Goal: Task Accomplishment & Management: Use online tool/utility

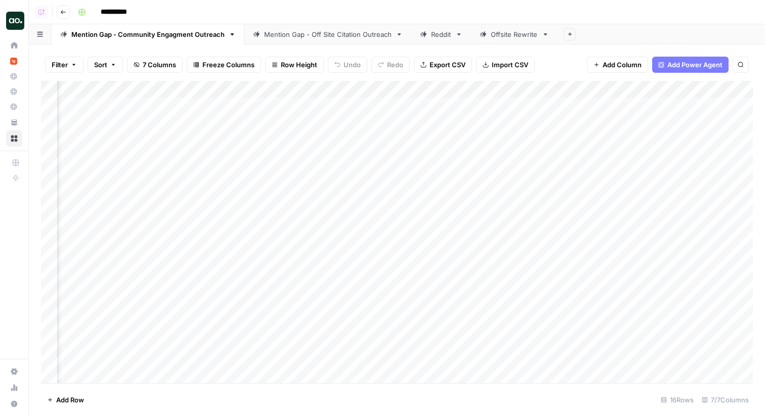
scroll to position [0, 746]
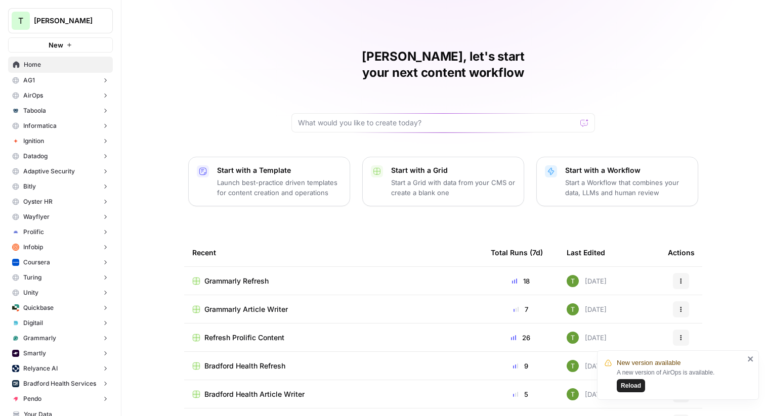
scroll to position [220, 0]
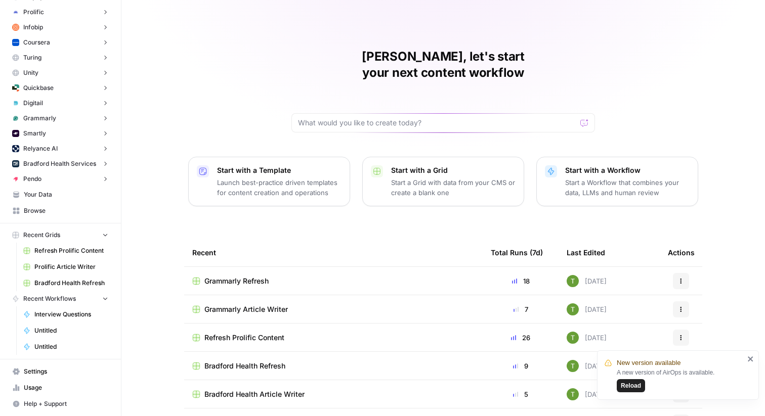
click at [636, 385] on span "Reload" at bounding box center [630, 385] width 20 height 9
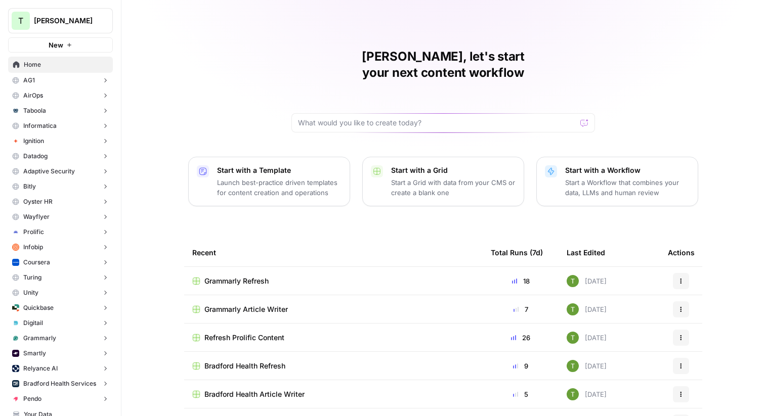
click at [180, 98] on div "[PERSON_NAME], let's start your next content workflow Start with a Template Lau…" at bounding box center [442, 240] width 643 height 481
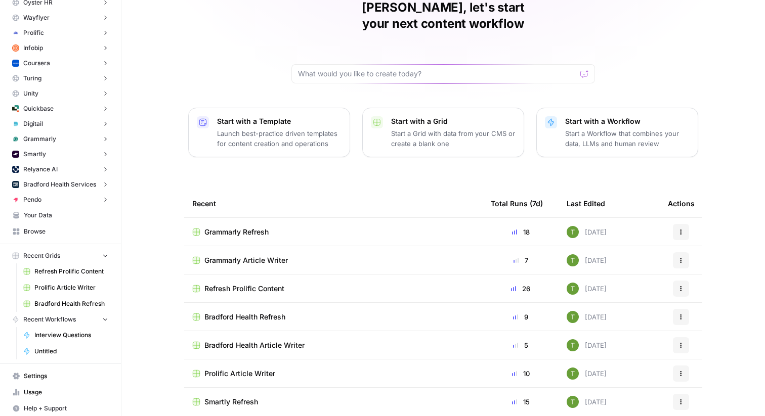
scroll to position [204, 0]
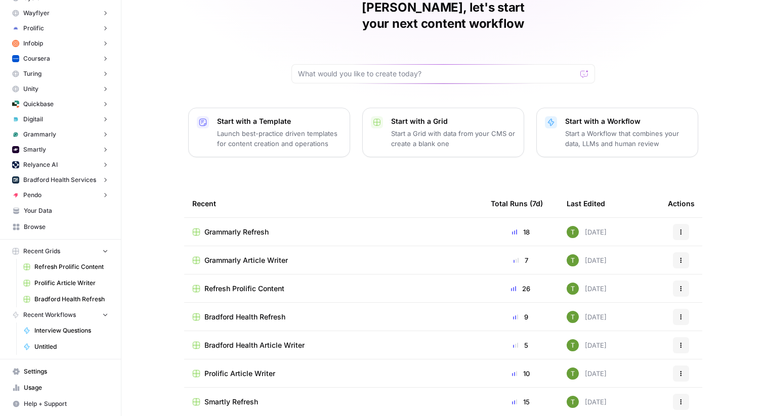
click at [31, 212] on span "Your Data" at bounding box center [66, 210] width 84 height 9
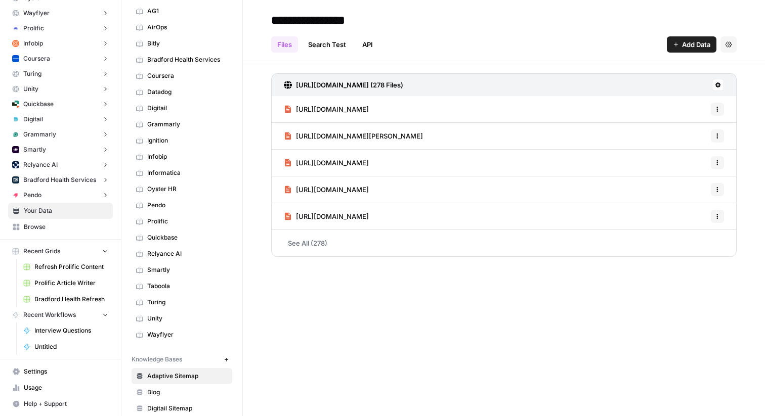
scroll to position [64, 0]
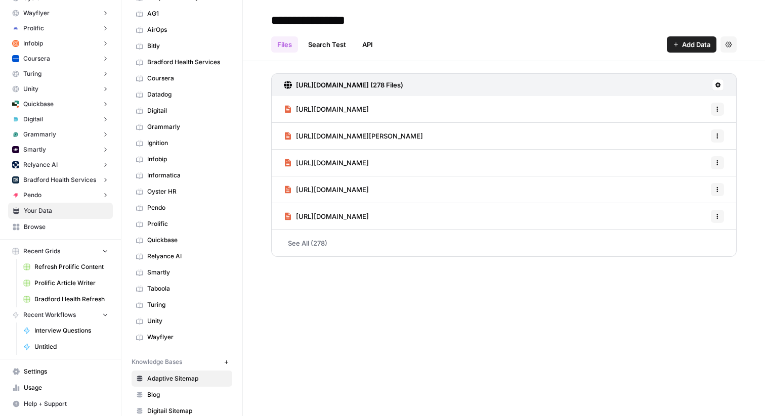
click at [160, 60] on span "Bradford Health Services" at bounding box center [187, 62] width 80 height 9
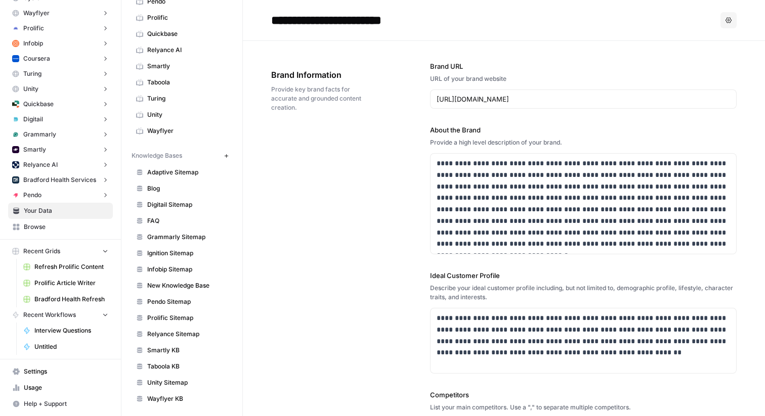
scroll to position [274, 0]
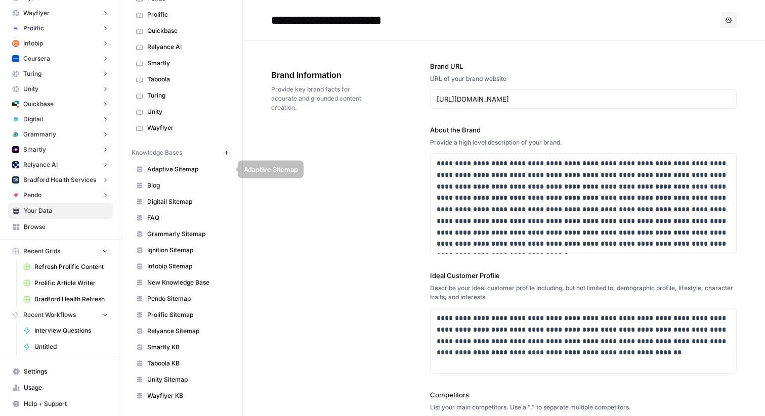
click at [167, 171] on span "Adaptive Sitemap" at bounding box center [187, 169] width 80 height 9
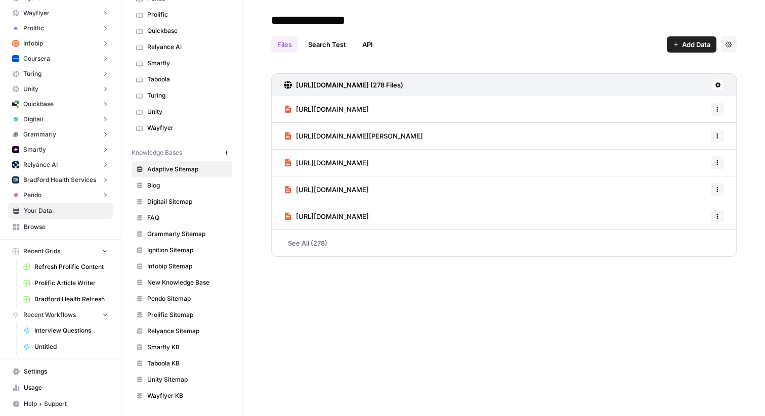
click at [686, 48] on span "Add Data" at bounding box center [696, 44] width 28 height 10
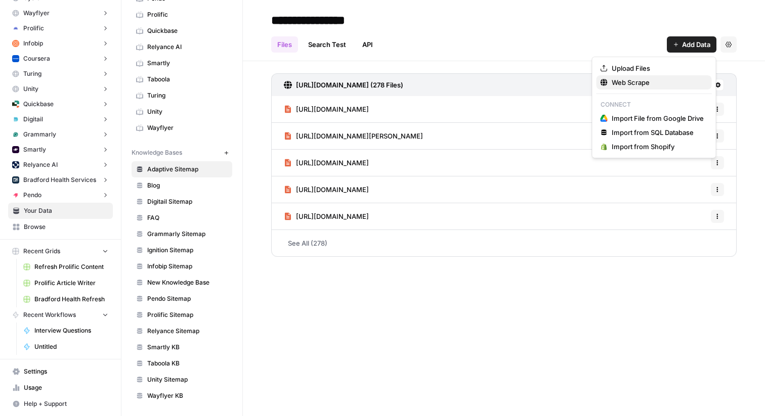
click at [613, 80] on span "Web Scrape" at bounding box center [657, 82] width 92 height 10
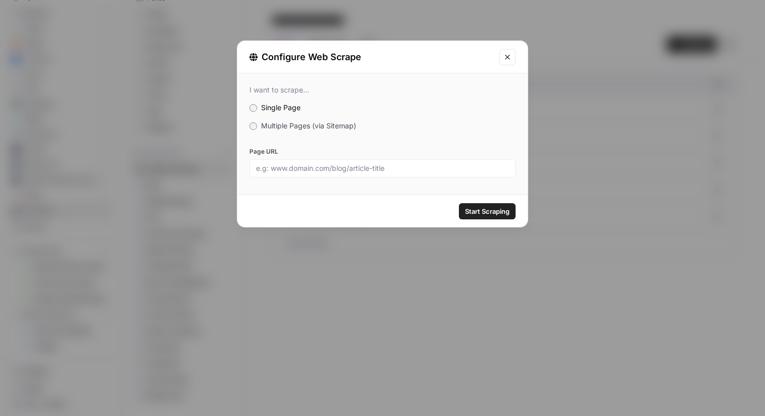
click at [274, 123] on span "Multiple Pages (via Sitemap)" at bounding box center [308, 125] width 95 height 9
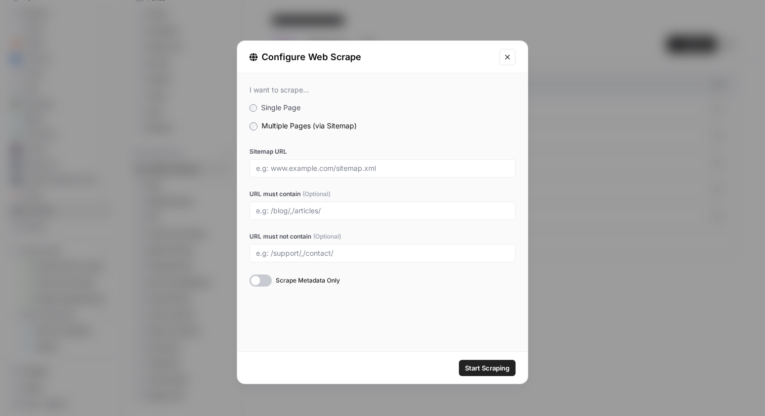
click at [508, 56] on icon "Close modal" at bounding box center [507, 57] width 5 height 5
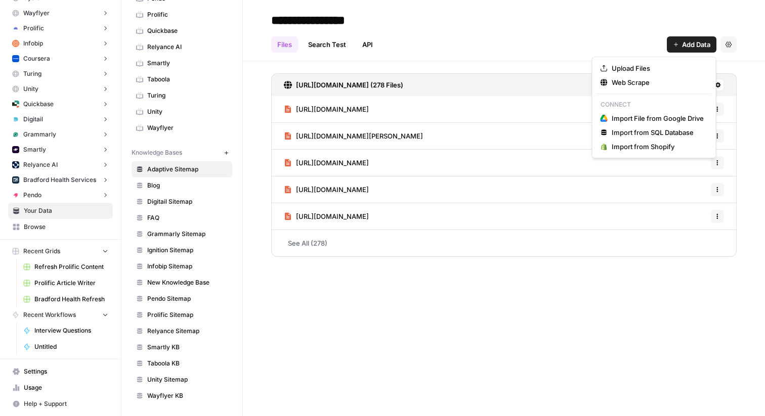
click at [688, 42] on span "Add Data" at bounding box center [696, 44] width 28 height 10
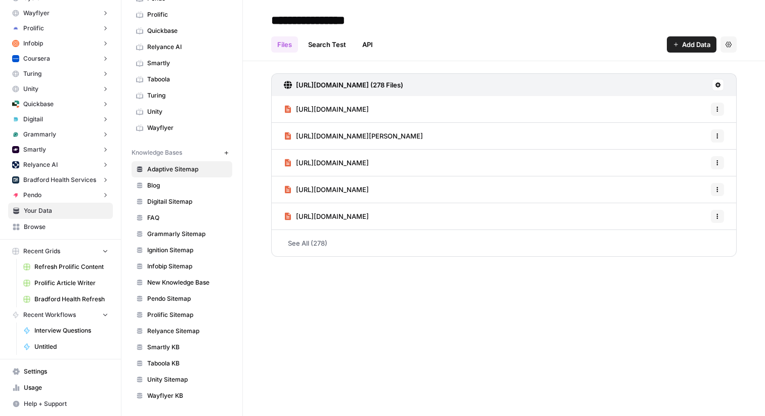
click at [505, 26] on h2 "**********" at bounding box center [503, 20] width 465 height 16
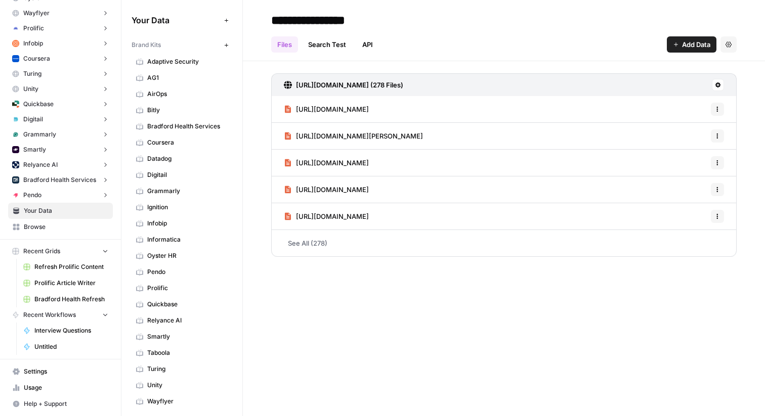
click at [37, 225] on span "Browse" at bounding box center [66, 227] width 84 height 9
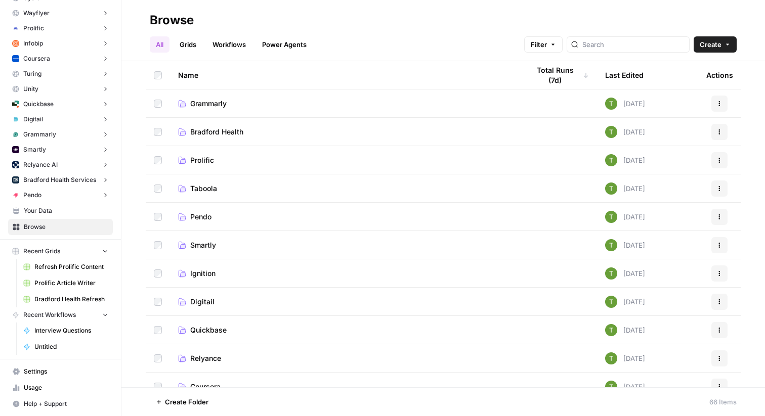
click at [189, 129] on link "Bradford Health" at bounding box center [345, 132] width 335 height 10
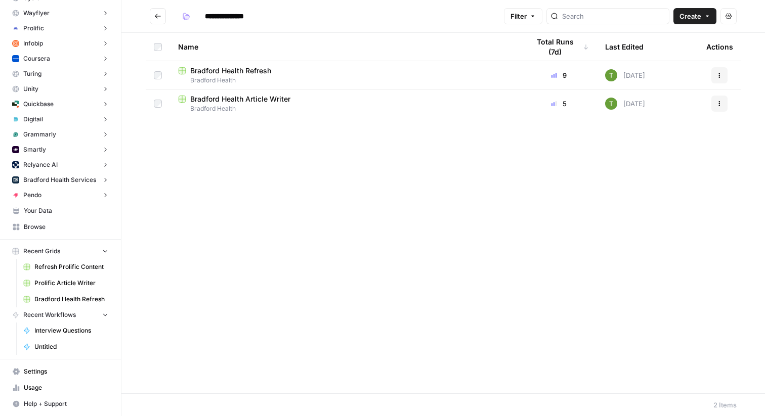
click at [207, 69] on span "Bradford Health Refresh" at bounding box center [230, 71] width 81 height 10
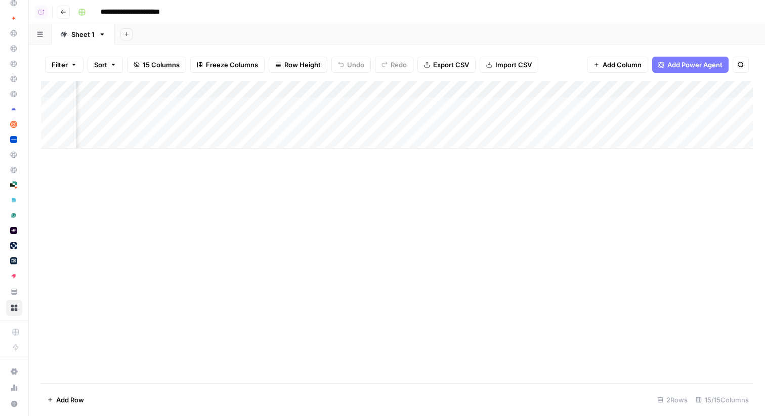
scroll to position [0, 543]
click at [456, 106] on div "Add Column" at bounding box center [397, 115] width 712 height 68
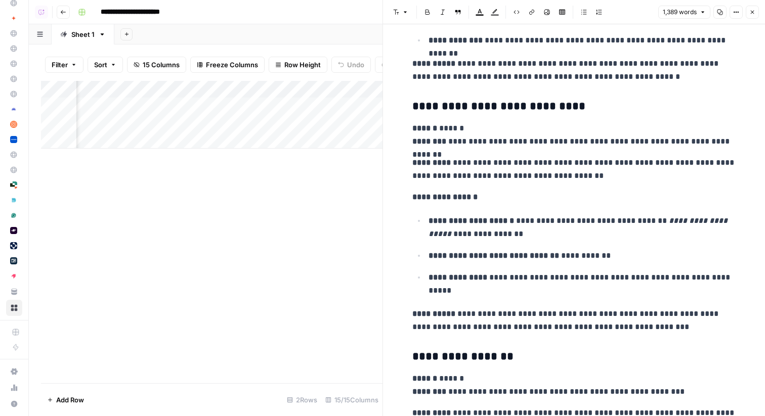
scroll to position [2670, 0]
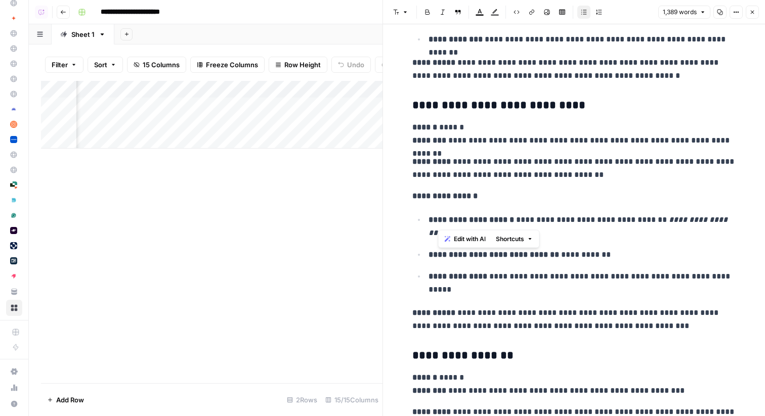
drag, startPoint x: 436, startPoint y: 219, endPoint x: 579, endPoint y: 220, distance: 142.1
click at [579, 220] on p "**********" at bounding box center [581, 226] width 307 height 26
click at [643, 293] on p "**********" at bounding box center [581, 283] width 307 height 26
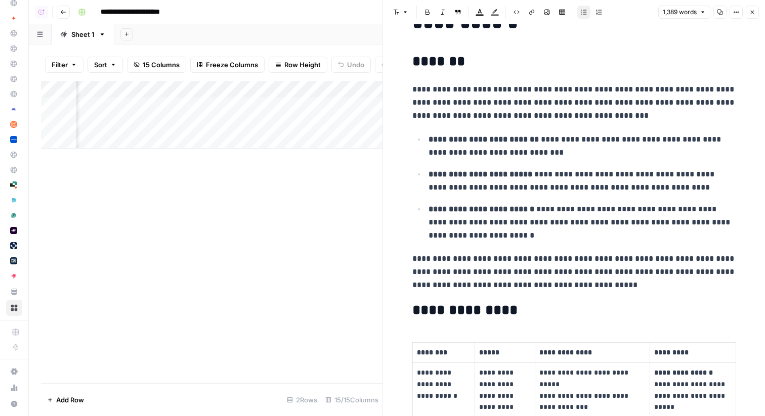
scroll to position [0, 0]
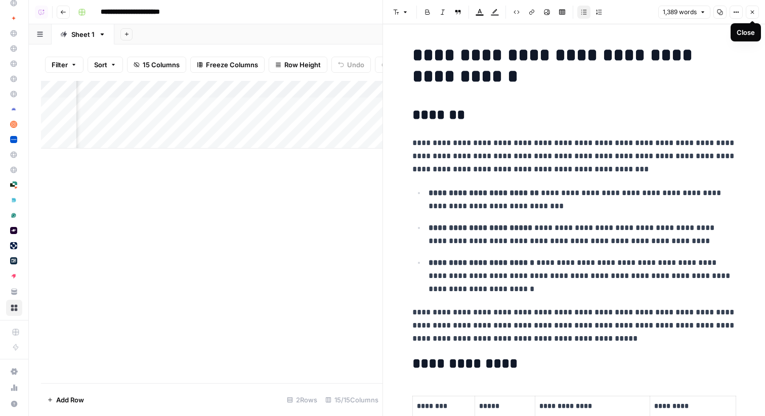
click at [753, 15] on button "Close" at bounding box center [751, 12] width 13 height 13
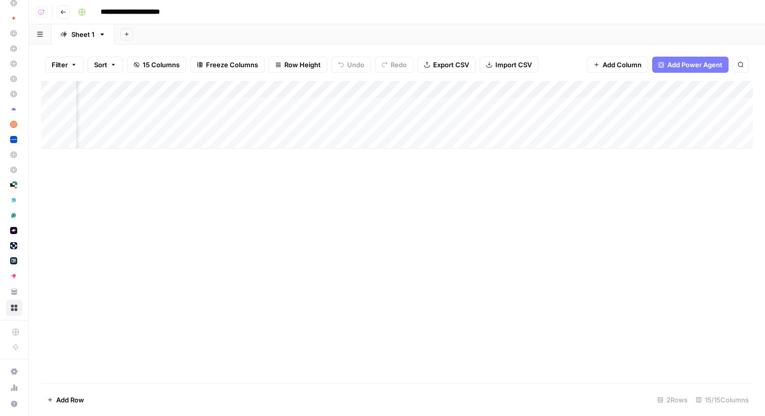
scroll to position [0, 1058]
click at [548, 106] on div "Add Column" at bounding box center [397, 115] width 712 height 68
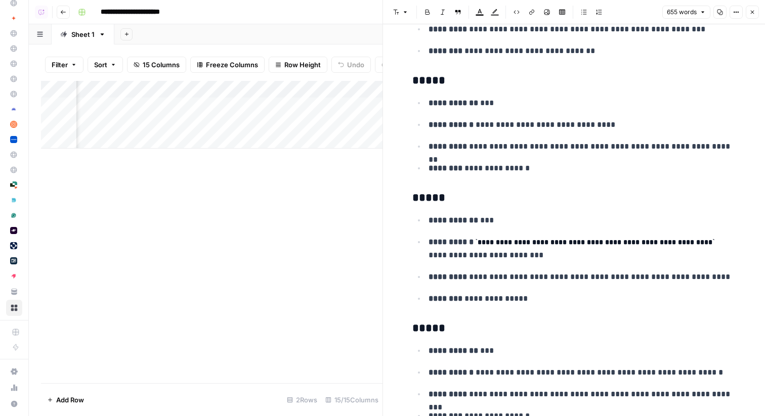
scroll to position [2056, 0]
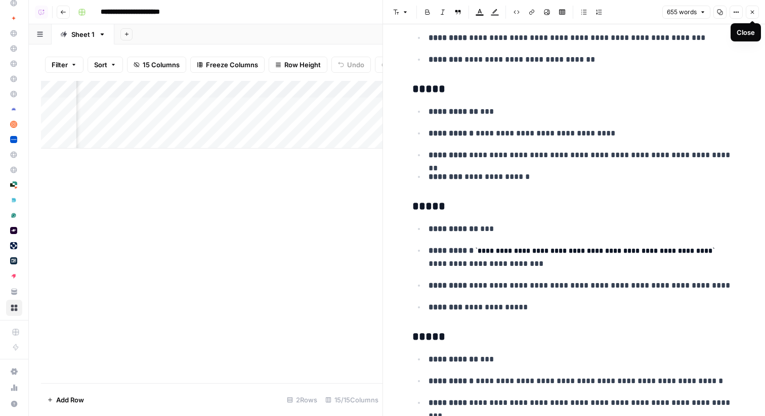
click at [753, 14] on icon "button" at bounding box center [752, 12] width 6 height 6
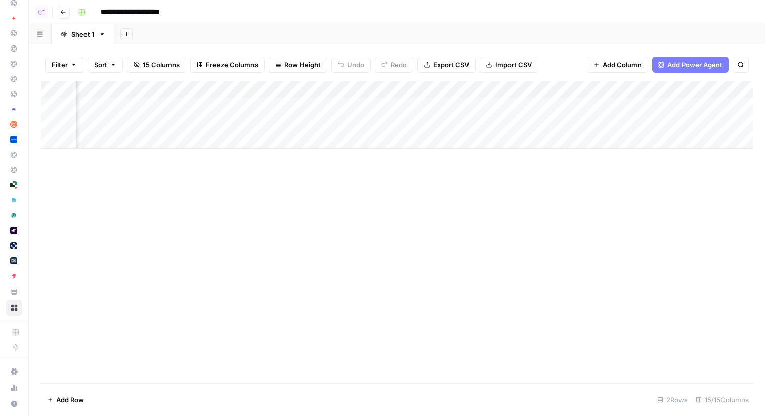
scroll to position [0, 1171]
click at [675, 106] on div "Add Column" at bounding box center [397, 115] width 712 height 68
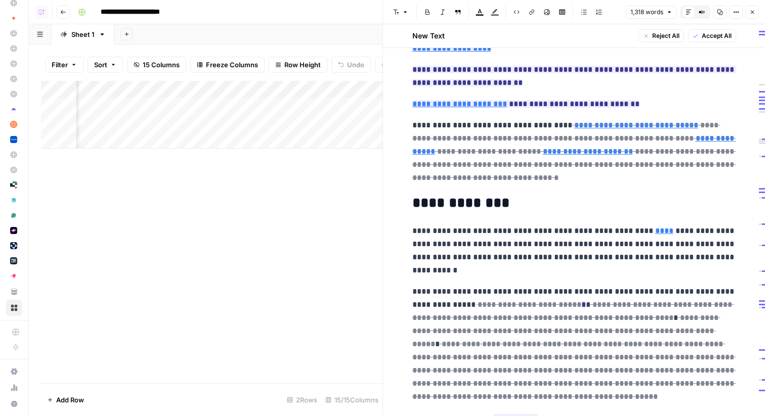
scroll to position [502, 0]
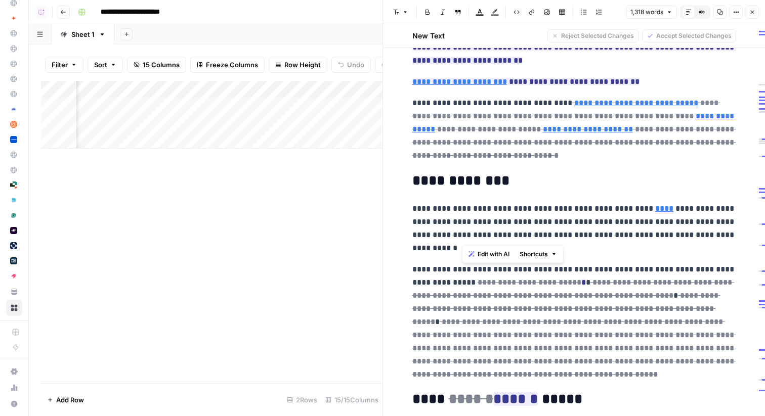
drag, startPoint x: 460, startPoint y: 235, endPoint x: 720, endPoint y: 237, distance: 259.4
click at [720, 237] on p "**********" at bounding box center [574, 228] width 324 height 53
click at [568, 179] on h2 "**********" at bounding box center [574, 181] width 324 height 16
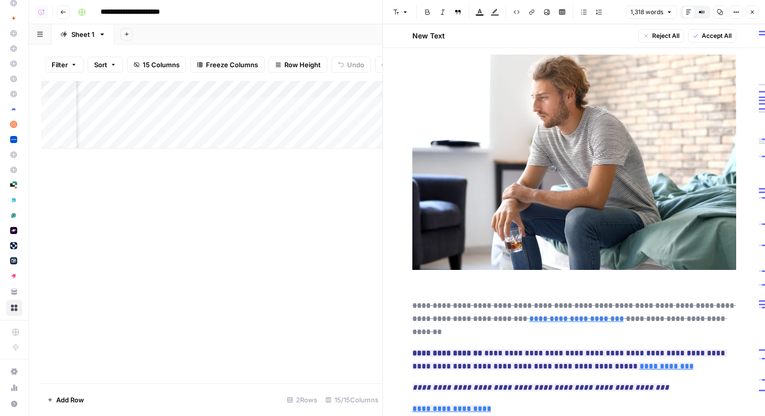
scroll to position [0, 0]
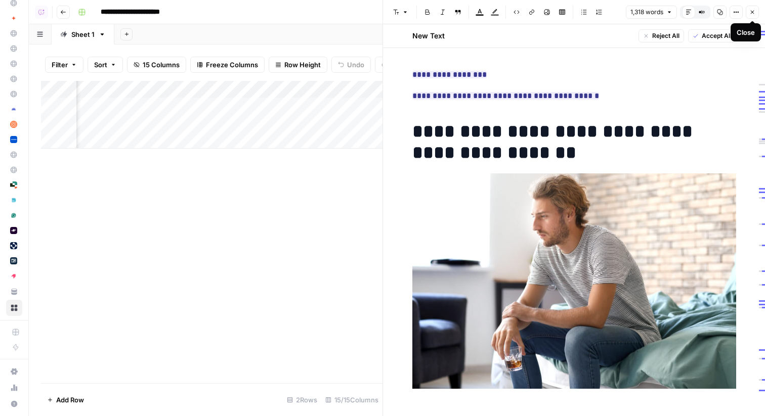
click at [749, 11] on icon "button" at bounding box center [752, 12] width 6 height 6
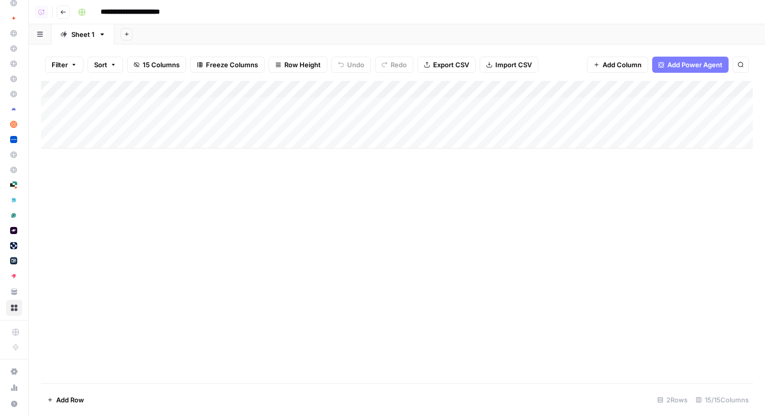
click at [286, 33] on div "Add Sheet" at bounding box center [439, 34] width 650 height 20
click at [61, 12] on icon "button" at bounding box center [63, 12] width 5 height 4
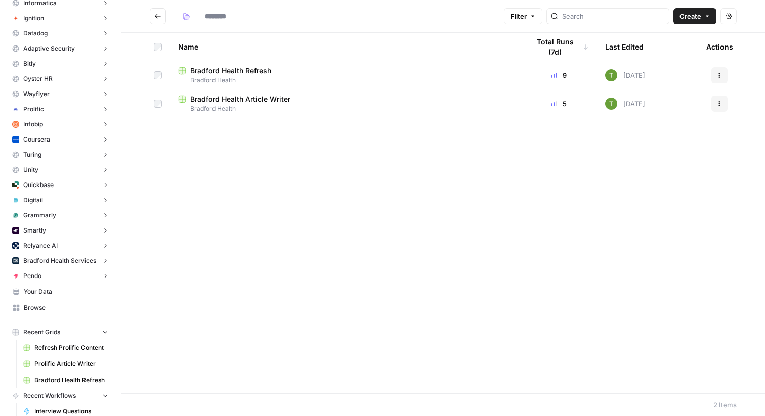
type input "**********"
click at [205, 101] on span "Bradford Health Article Writer" at bounding box center [240, 99] width 100 height 10
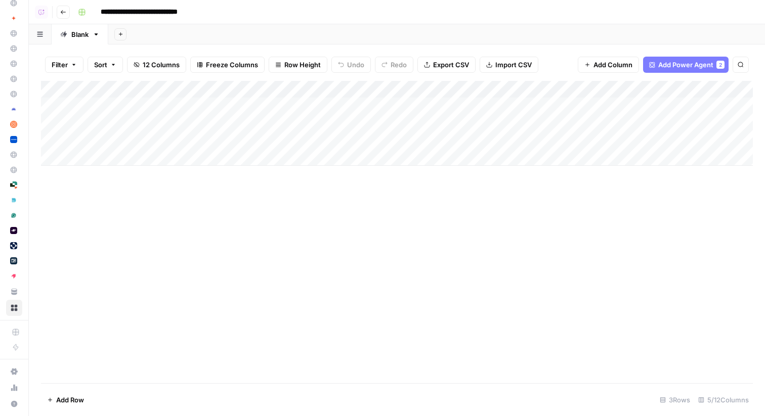
click at [436, 90] on div "Add Column" at bounding box center [397, 123] width 712 height 85
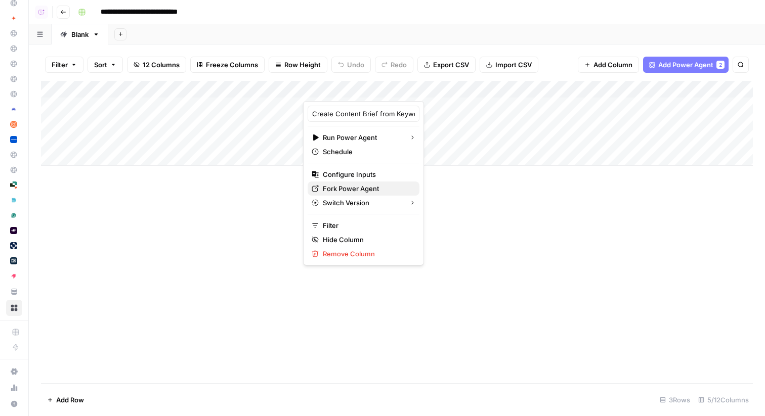
click at [327, 186] on span "Fork Power Agent" at bounding box center [367, 189] width 88 height 10
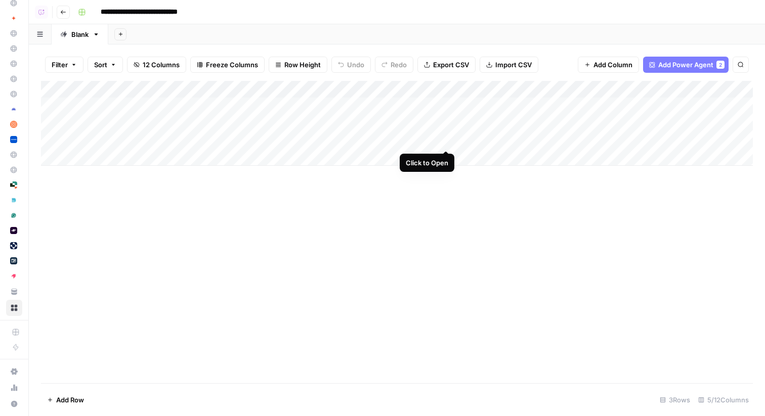
click at [447, 142] on div "Add Column" at bounding box center [397, 123] width 712 height 85
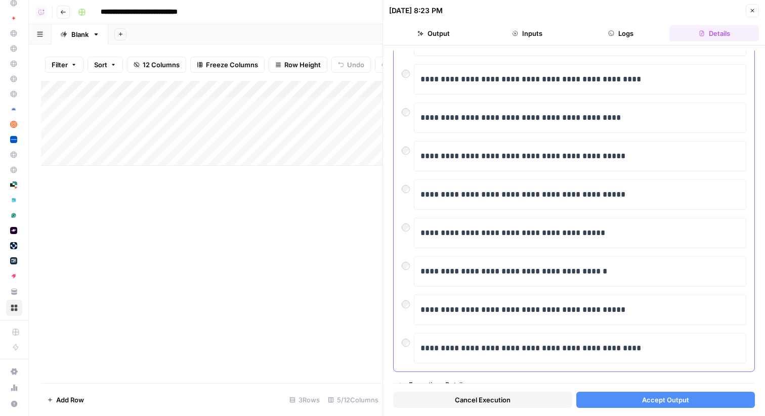
scroll to position [139, 0]
click at [658, 404] on span "Accept Output" at bounding box center [665, 400] width 47 height 10
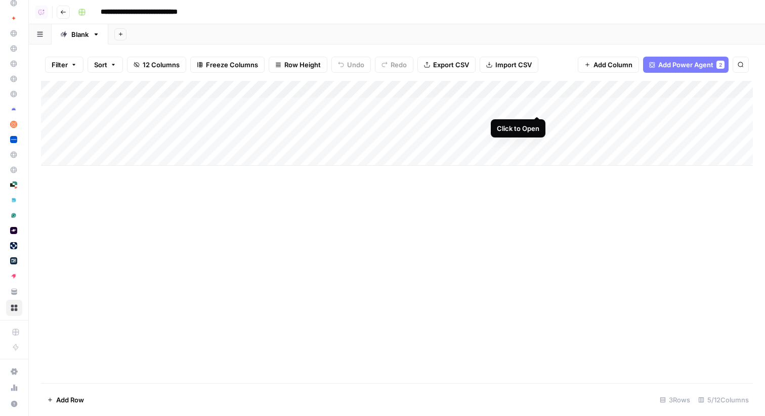
click at [536, 107] on div "Add Column" at bounding box center [397, 123] width 712 height 85
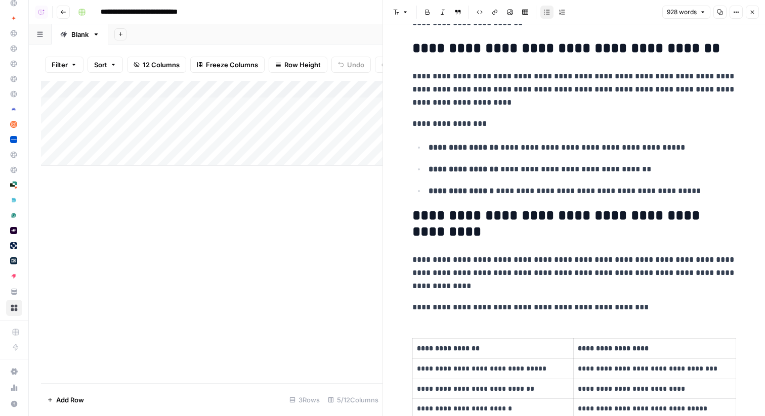
scroll to position [378, 0]
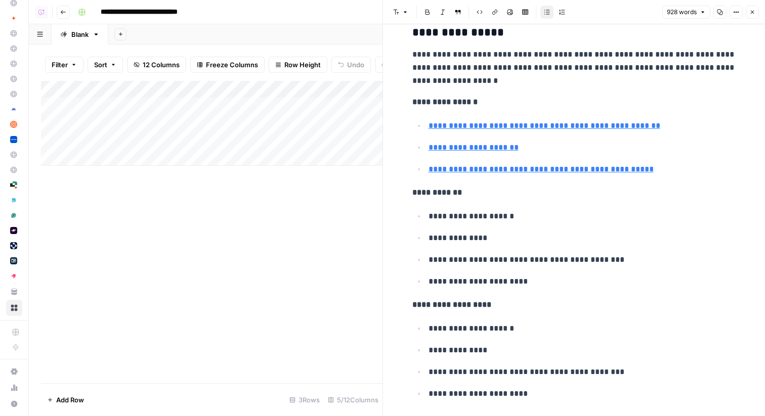
scroll to position [2378, 0]
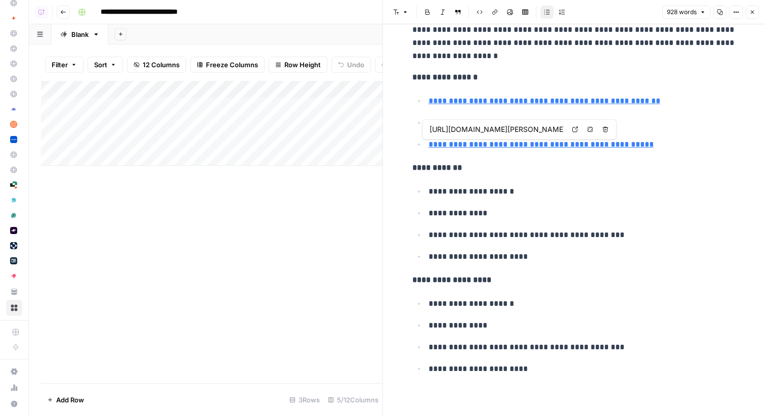
type input "[URL][DOMAIN_NAME]"
click at [753, 16] on button "Close" at bounding box center [751, 12] width 13 height 13
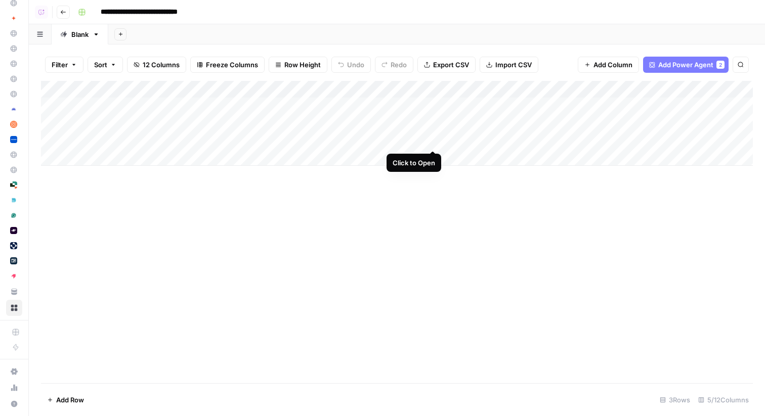
click at [431, 141] on div "Add Column" at bounding box center [397, 123] width 712 height 85
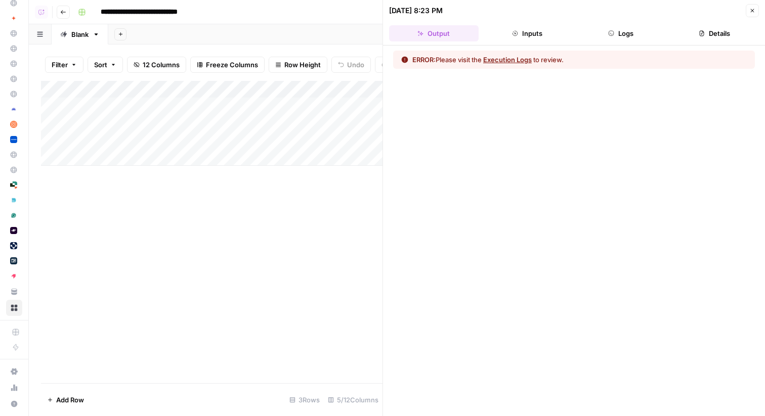
click at [635, 30] on button "Logs" at bounding box center [621, 33] width 90 height 16
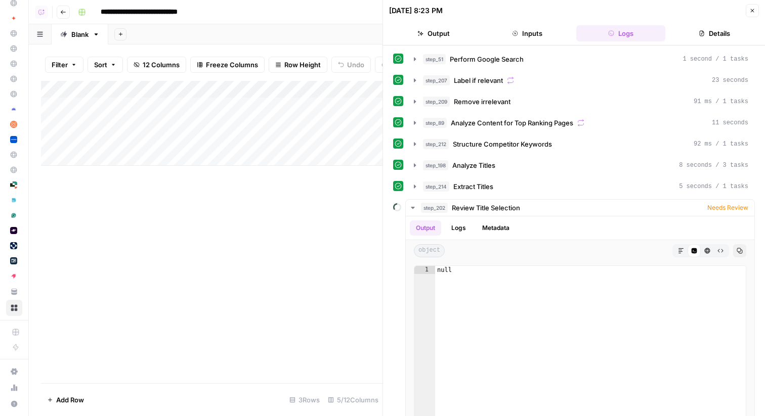
click at [750, 10] on icon "button" at bounding box center [752, 11] width 6 height 6
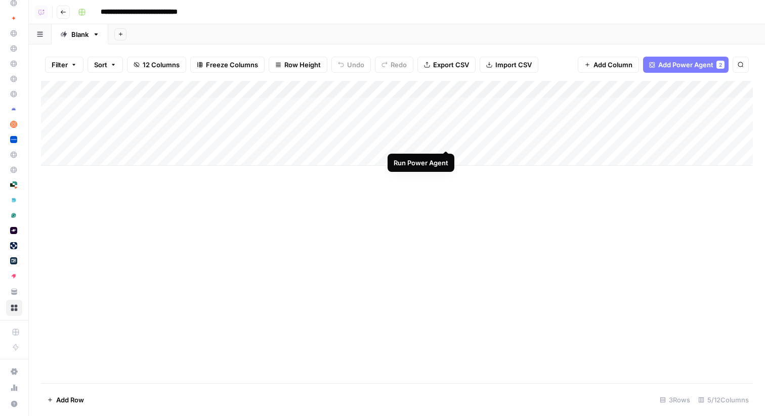
click at [447, 139] on div "Add Column" at bounding box center [397, 123] width 712 height 85
click at [588, 89] on div "Add Column" at bounding box center [397, 123] width 712 height 85
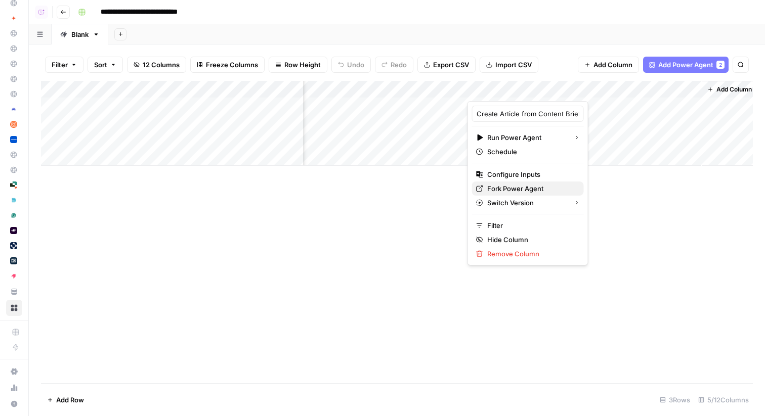
click at [512, 186] on span "Fork Power Agent" at bounding box center [531, 189] width 88 height 10
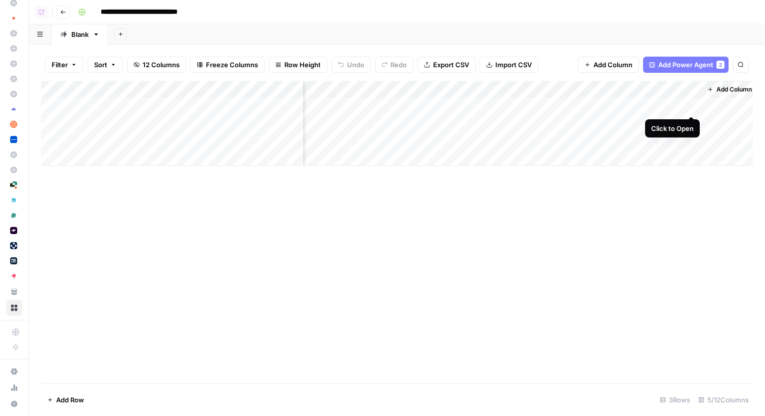
click at [692, 106] on div "Add Column" at bounding box center [397, 123] width 712 height 85
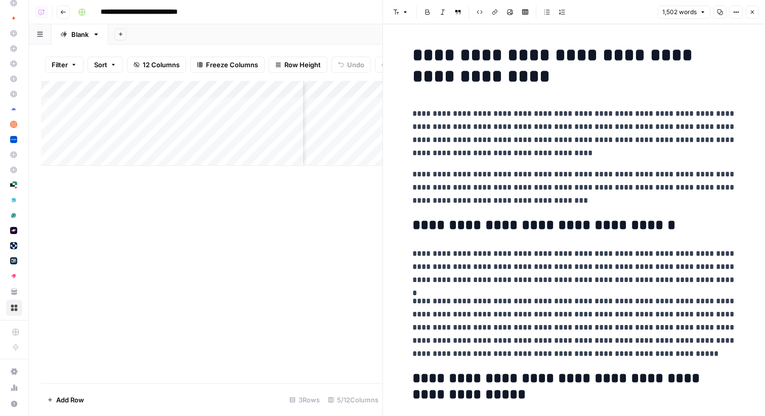
click at [752, 15] on icon "button" at bounding box center [752, 12] width 6 height 6
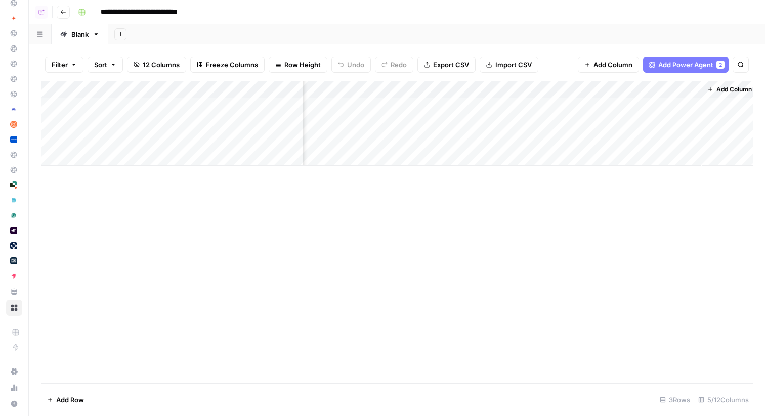
scroll to position [0, 72]
click at [734, 91] on span "Add Column" at bounding box center [740, 89] width 35 height 9
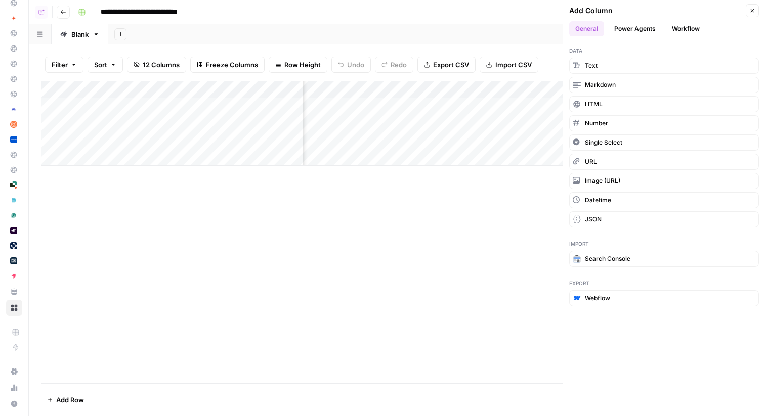
click at [636, 29] on button "Power Agents" at bounding box center [635, 28] width 54 height 15
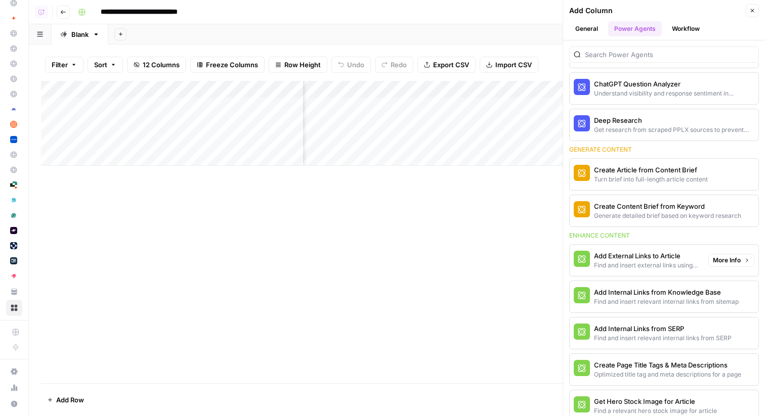
scroll to position [0, 0]
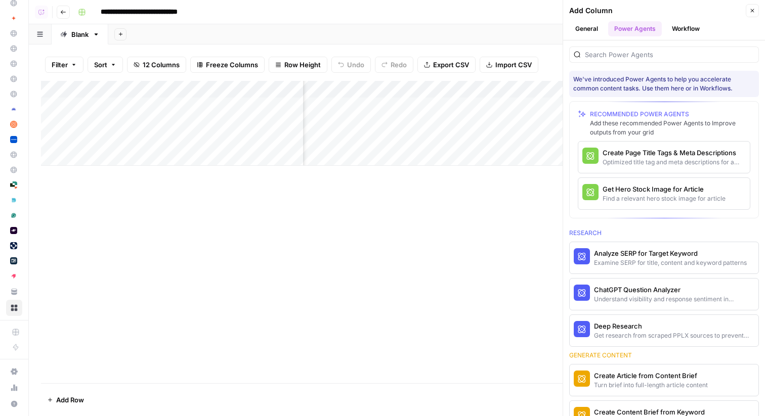
click at [751, 9] on icon "button" at bounding box center [752, 11] width 6 height 6
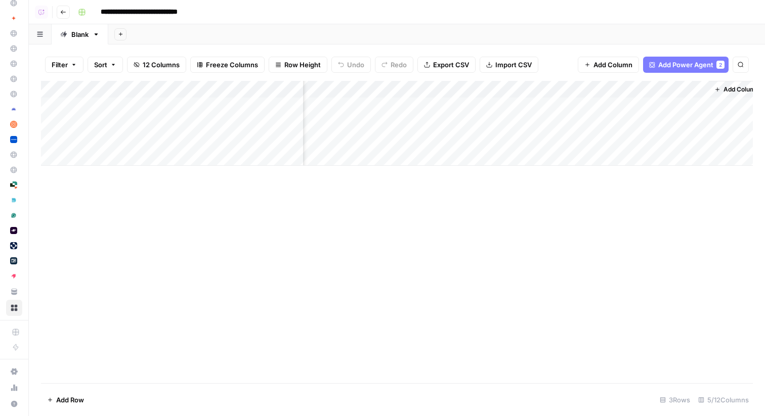
click at [736, 90] on span "Add Column" at bounding box center [740, 89] width 35 height 9
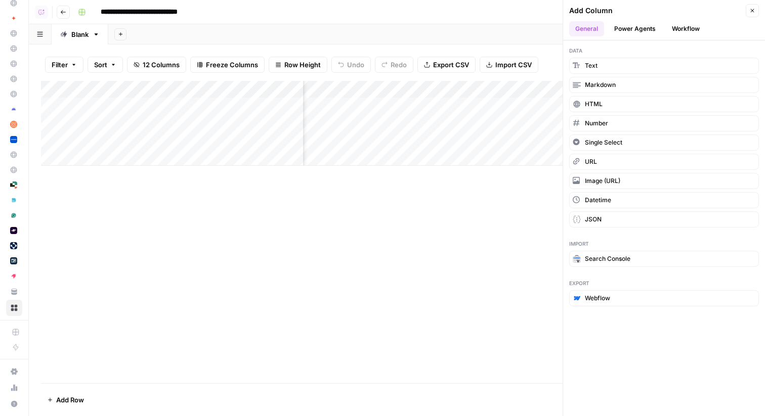
click at [753, 12] on icon "button" at bounding box center [752, 11] width 4 height 4
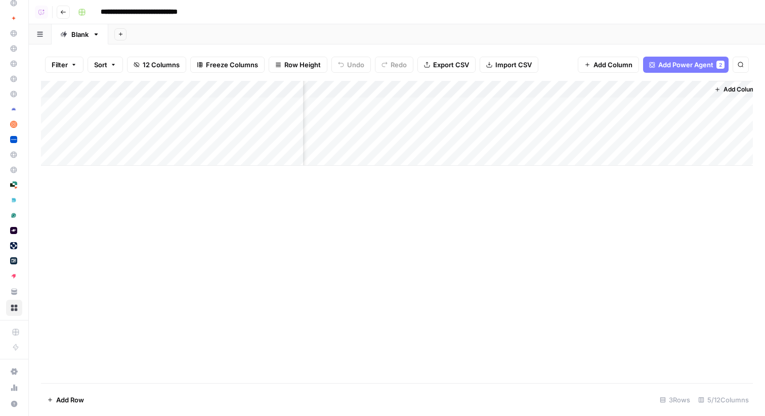
click at [535, 29] on div "Add Sheet" at bounding box center [436, 34] width 656 height 20
click at [203, 38] on div "Add Sheet" at bounding box center [436, 34] width 656 height 20
click at [64, 10] on icon "button" at bounding box center [63, 12] width 6 height 6
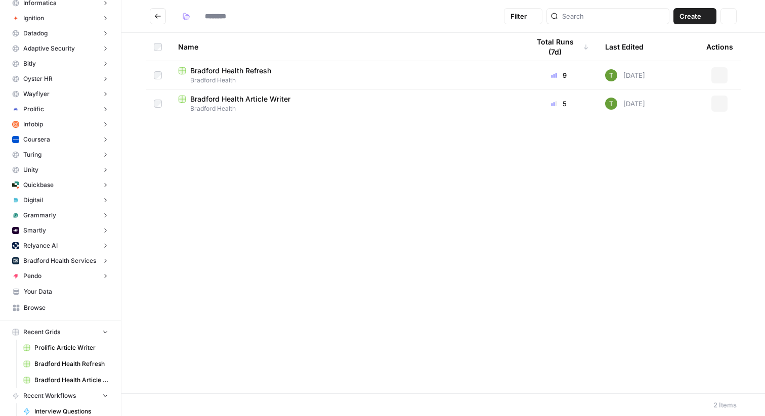
type input "**********"
click at [156, 12] on button "Go back" at bounding box center [158, 16] width 16 height 16
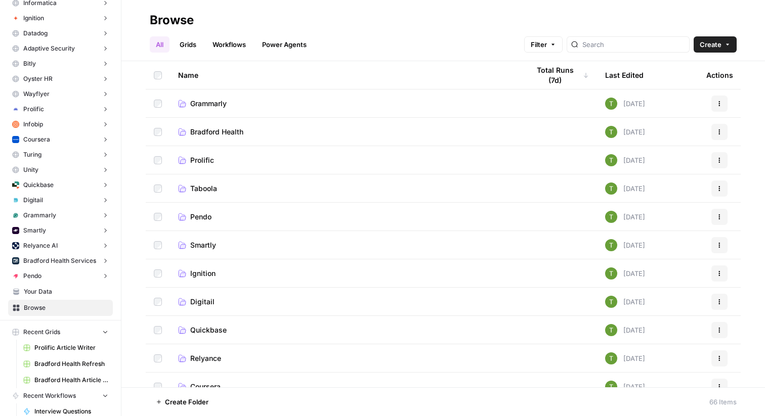
click at [218, 41] on link "Workflows" at bounding box center [229, 44] width 46 height 16
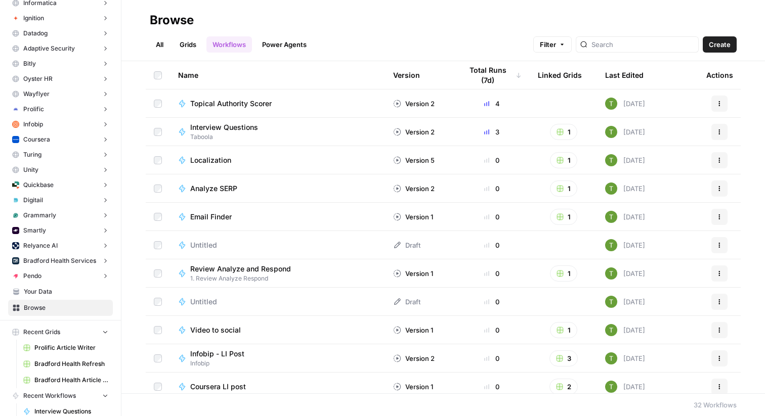
click at [722, 46] on span "Create" at bounding box center [719, 44] width 22 height 10
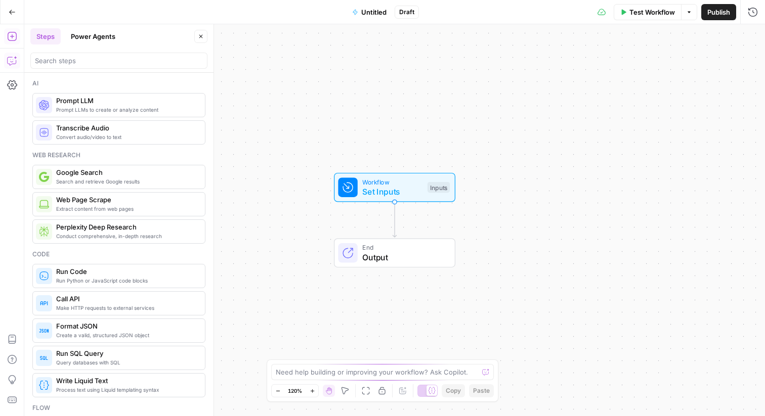
click at [10, 61] on icon "button" at bounding box center [12, 61] width 10 height 10
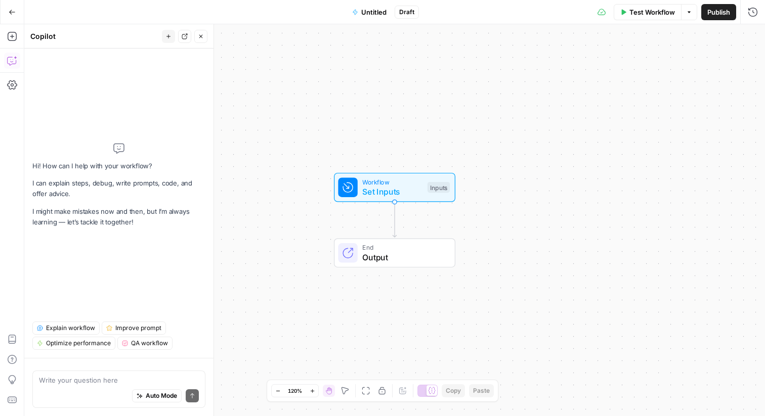
click at [70, 382] on textarea at bounding box center [119, 380] width 160 height 10
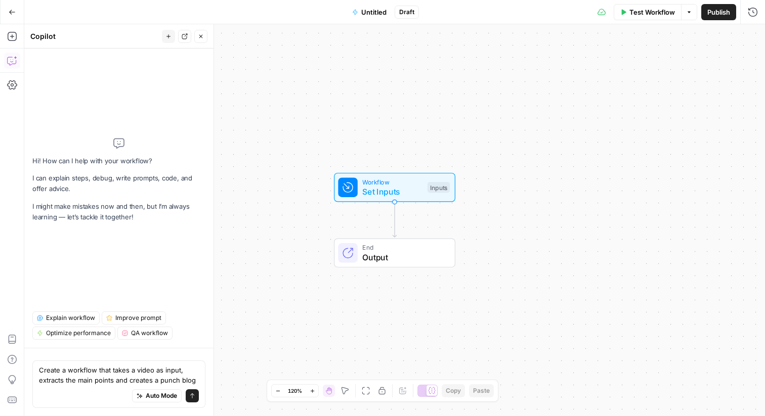
click at [178, 379] on textarea "Create a workflow that takes a video as input, extracts the main points and cre…" at bounding box center [119, 375] width 160 height 20
type textarea "Create a workflow that takes a video as input, extracts the main points and cre…"
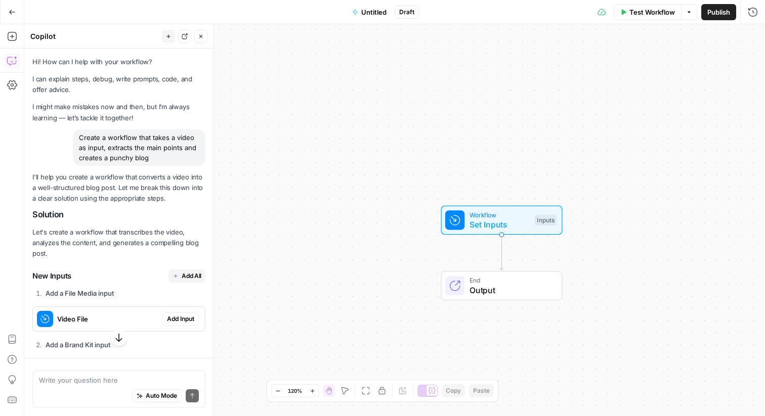
click at [12, 11] on icon "button" at bounding box center [12, 12] width 7 height 7
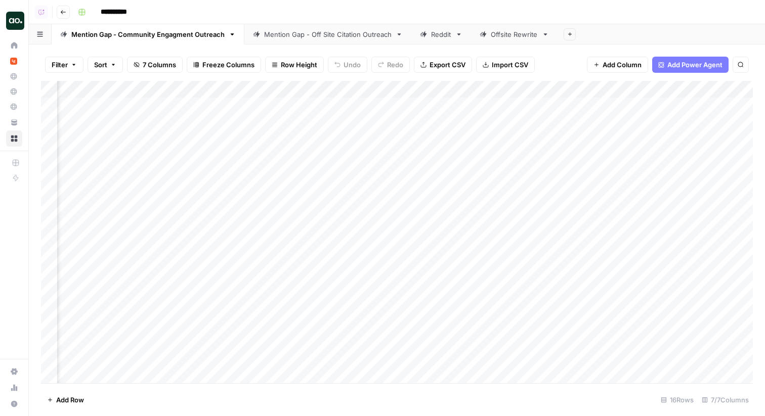
scroll to position [0, 316]
click at [300, 30] on div "Mention Gap - Off Site Citation Outreach" at bounding box center [327, 34] width 127 height 10
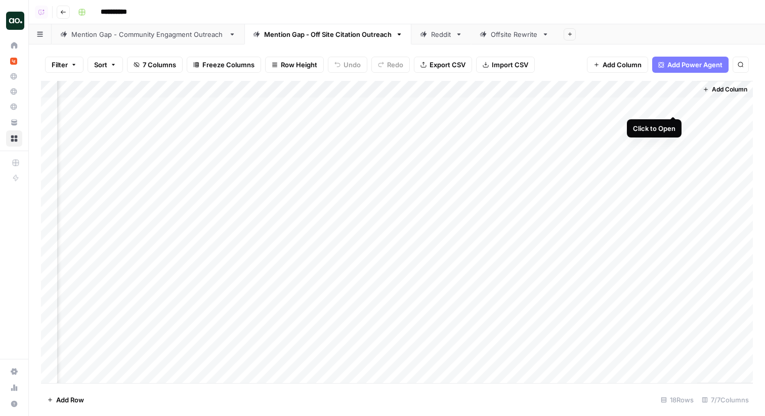
click at [670, 106] on div "Add Column" at bounding box center [397, 232] width 712 height 302
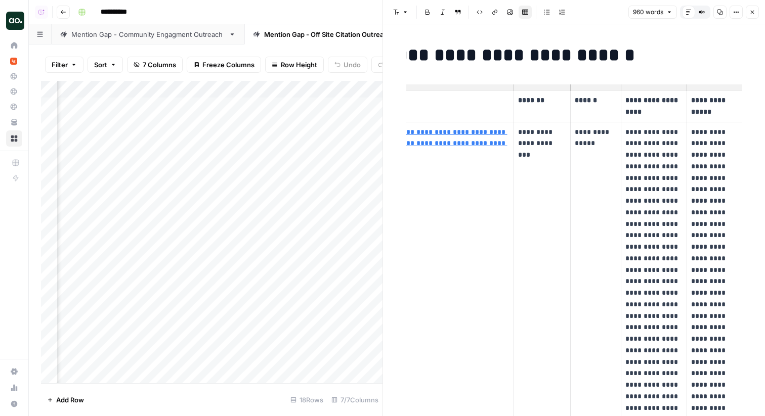
scroll to position [0, 79]
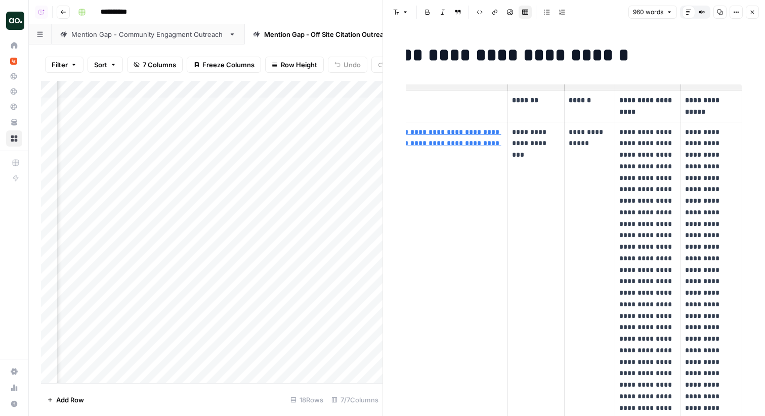
click at [138, 30] on div "Mention Gap - Community Engagment Outreach" at bounding box center [147, 34] width 153 height 10
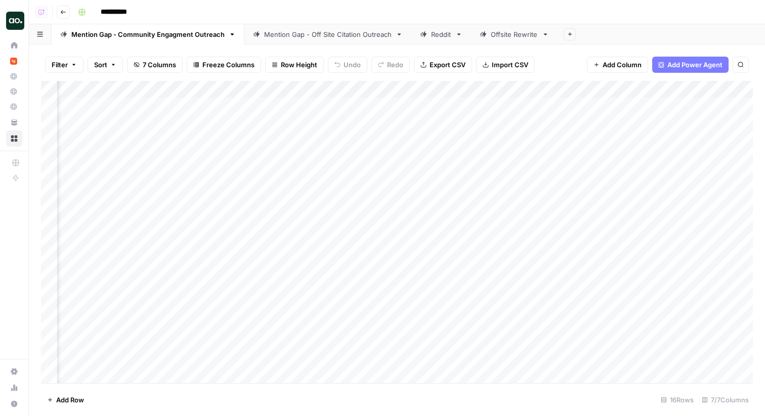
scroll to position [0, 758]
click at [672, 105] on div "Add Column" at bounding box center [397, 232] width 712 height 302
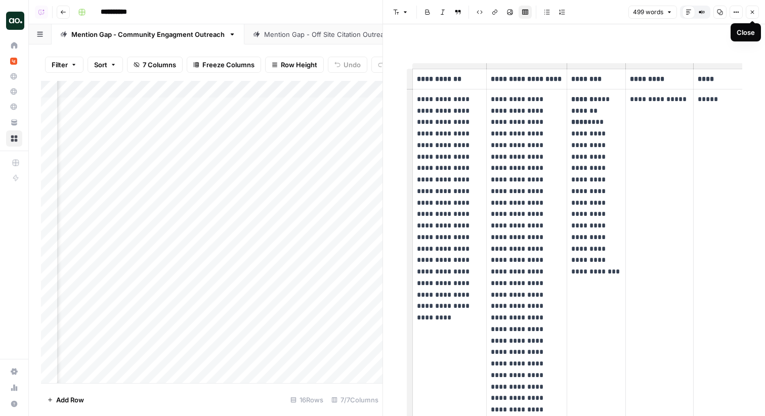
click at [753, 12] on icon "button" at bounding box center [752, 12] width 6 height 6
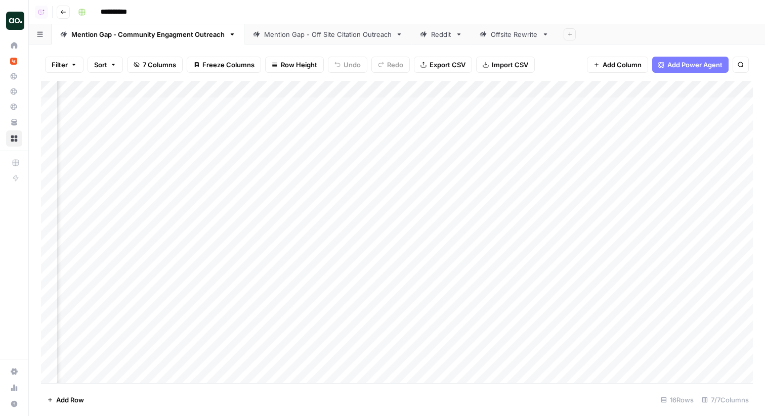
scroll to position [0, 693]
click at [348, 15] on div "**********" at bounding box center [414, 12] width 681 height 16
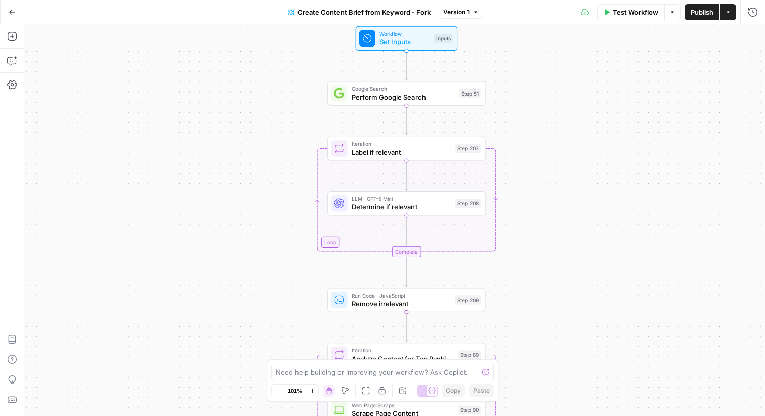
click at [357, 213] on div "LLM · GPT-5 Mini Determine if relevant Step 208 Copy step Delete step Add Note …" at bounding box center [406, 203] width 158 height 24
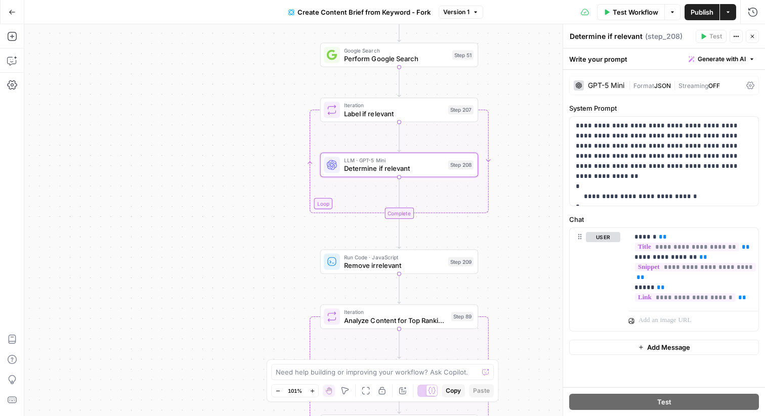
click at [349, 265] on span "Remove irrelevant" at bounding box center [394, 265] width 100 height 10
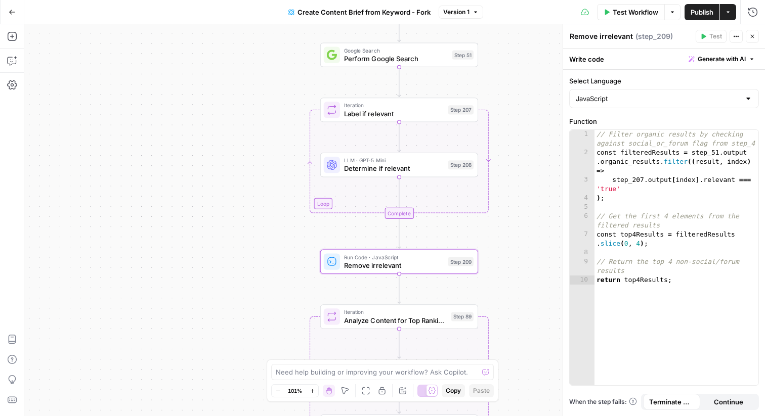
click at [750, 36] on icon "button" at bounding box center [752, 36] width 6 height 6
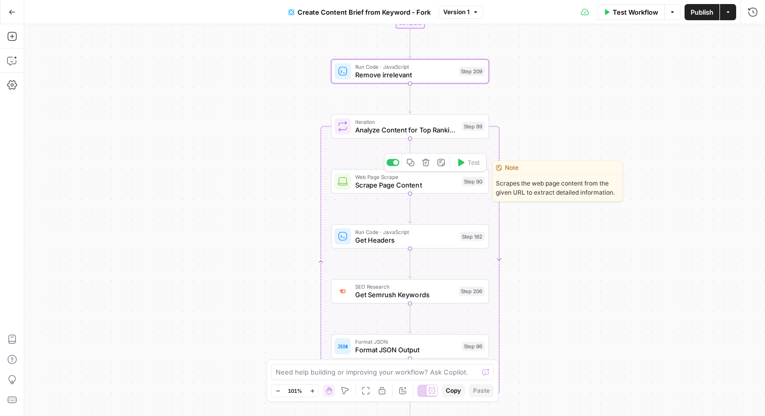
click at [360, 185] on span "Scrape Page Content" at bounding box center [406, 185] width 103 height 10
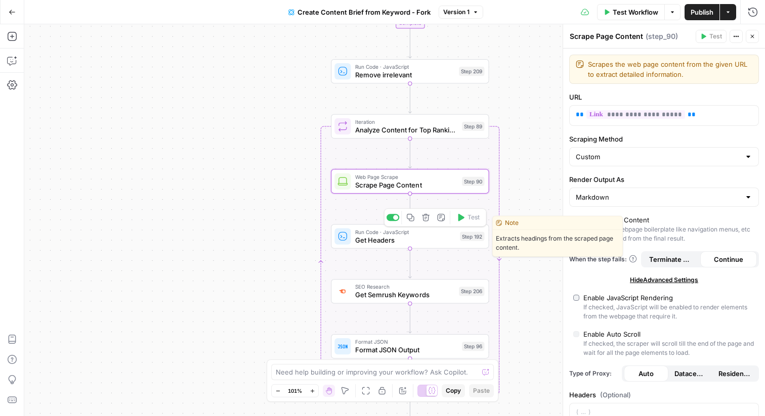
click at [342, 238] on icon at bounding box center [342, 236] width 8 height 8
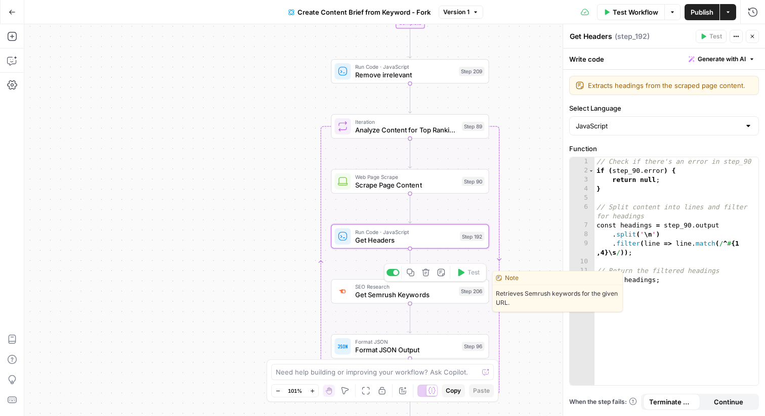
click at [355, 292] on span "Get Semrush Keywords" at bounding box center [405, 295] width 100 height 10
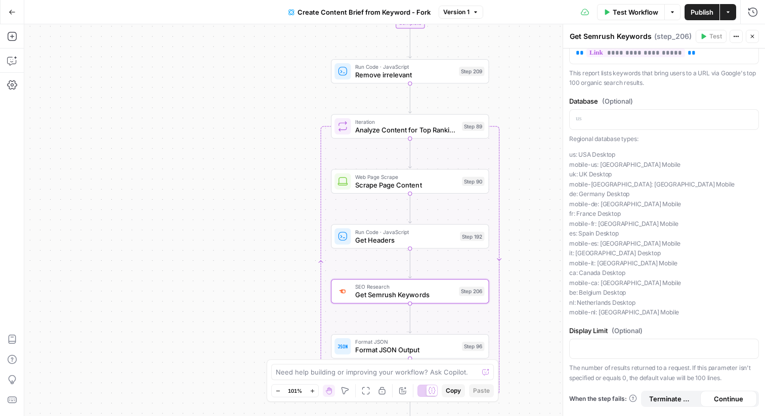
scroll to position [66, 0]
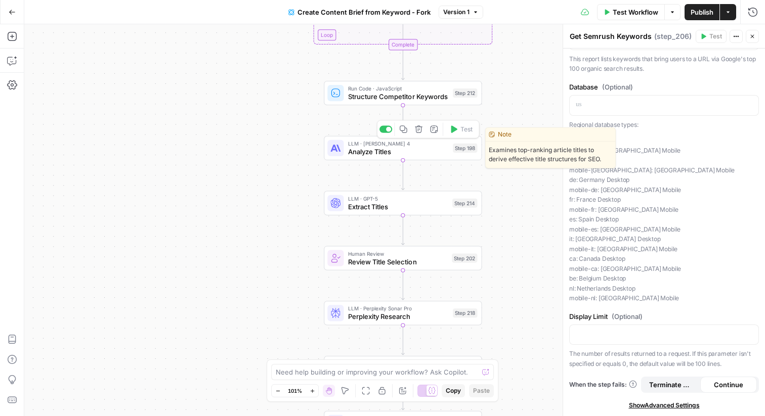
click at [355, 156] on span "Analyze Titles" at bounding box center [398, 152] width 101 height 10
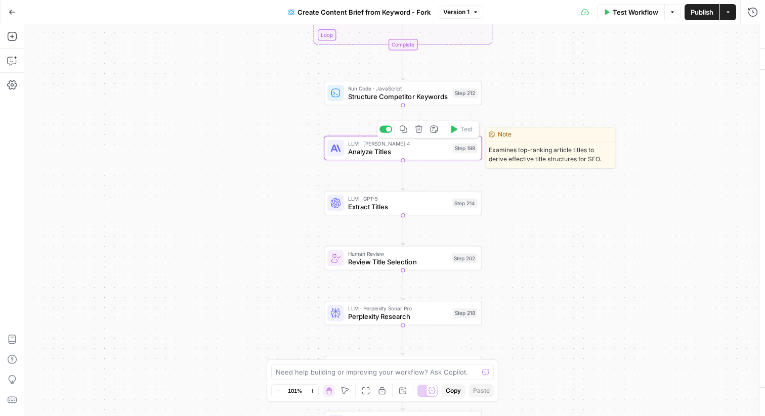
type textarea "Analyze Titles"
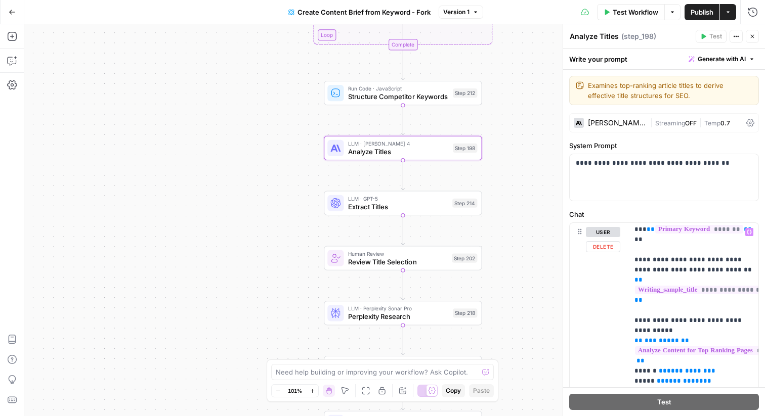
scroll to position [61, 0]
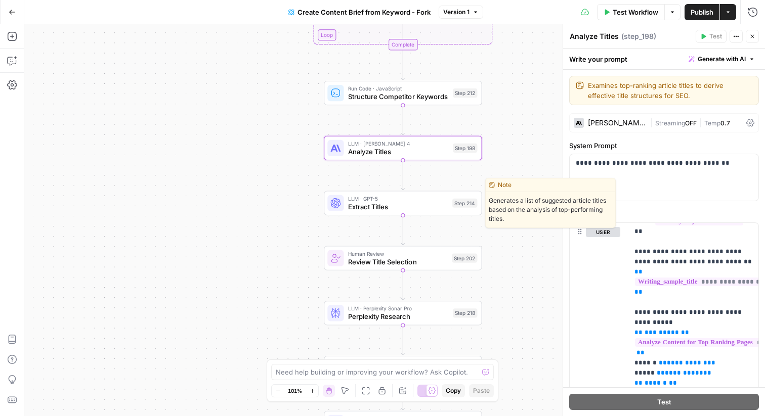
click at [371, 209] on span "Extract Titles" at bounding box center [398, 207] width 100 height 10
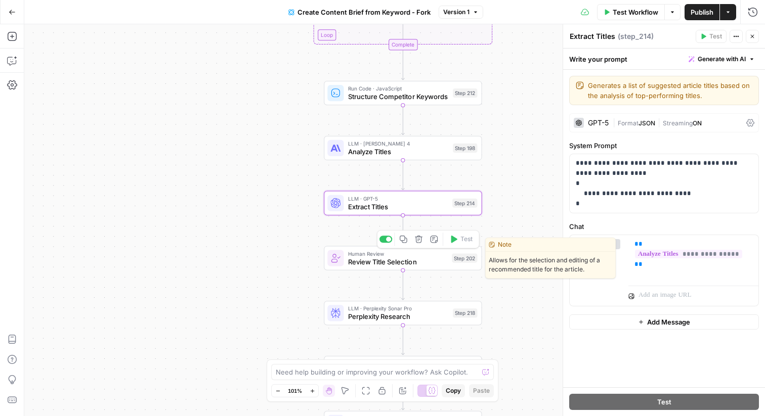
click at [397, 265] on span "Review Title Selection" at bounding box center [398, 262] width 100 height 10
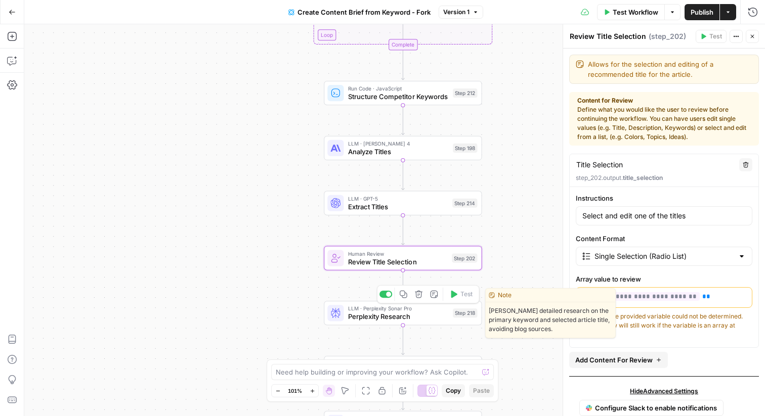
click at [366, 318] on span "Perplexity Research" at bounding box center [398, 317] width 101 height 10
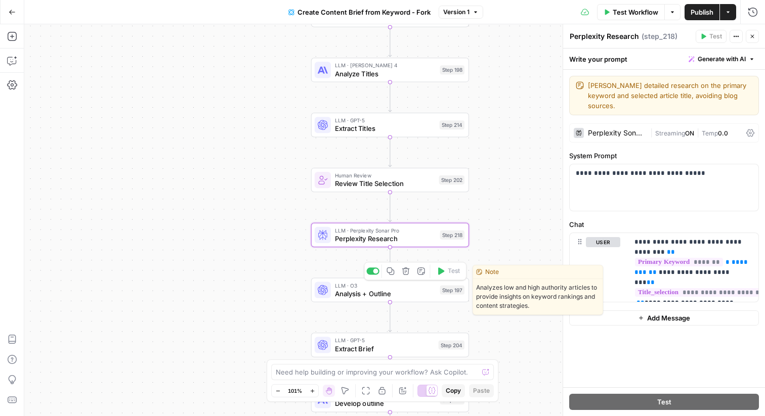
click at [364, 295] on span "Analysis + Outline" at bounding box center [385, 294] width 101 height 10
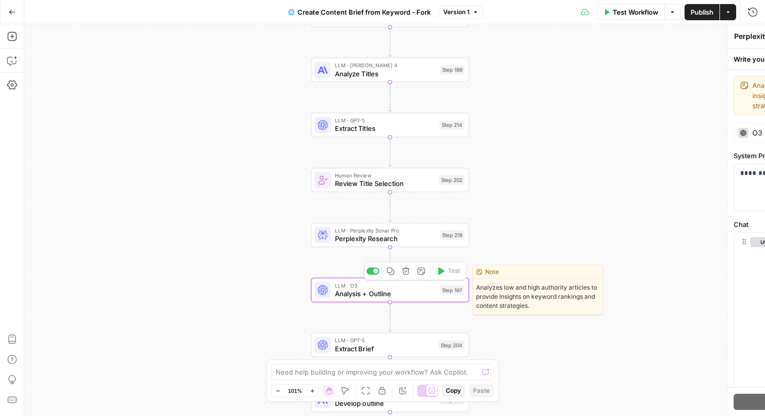
type textarea "Analysis + Outline"
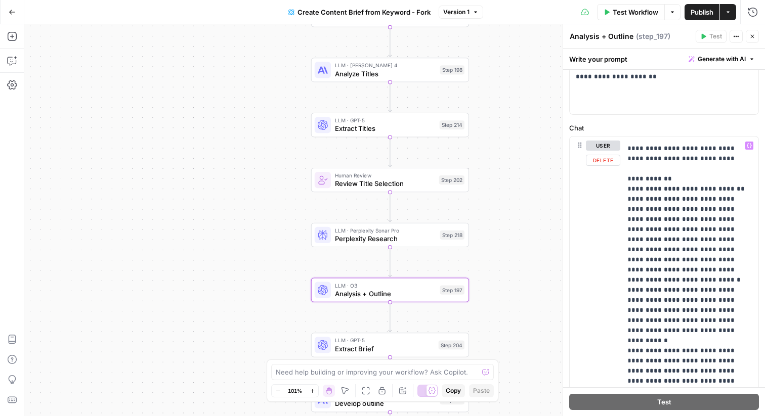
scroll to position [2682, 7]
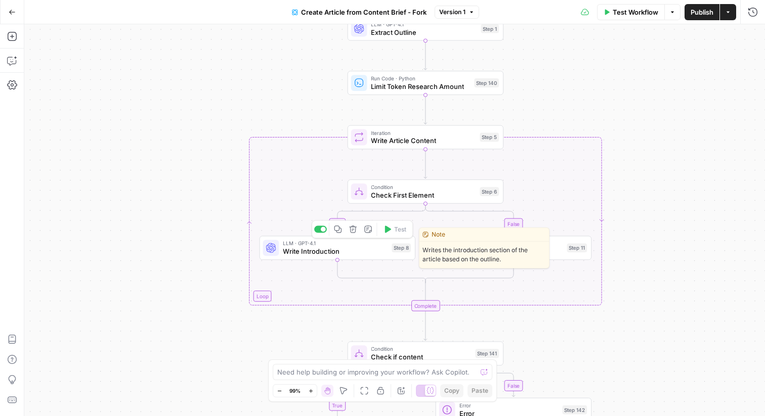
click at [301, 254] on span "Write Introduction" at bounding box center [335, 251] width 105 height 10
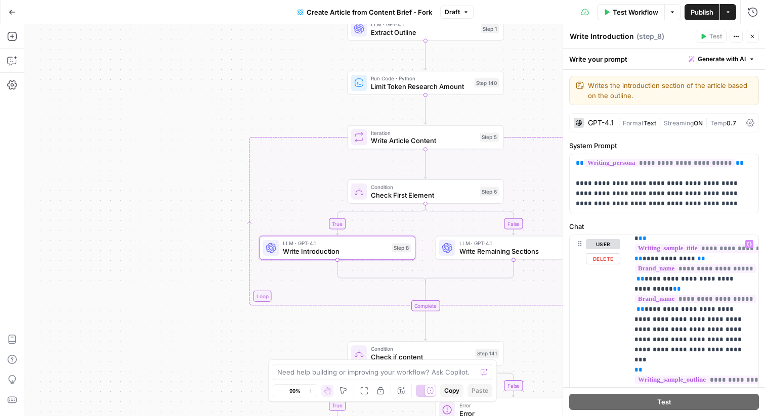
scroll to position [31, 0]
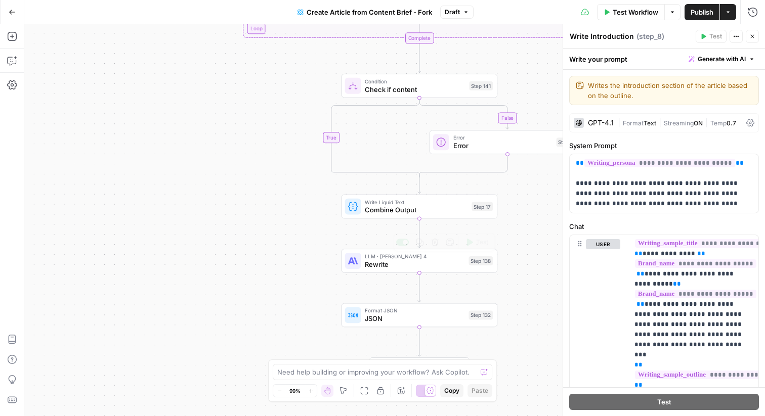
click at [366, 212] on span "Combine Output" at bounding box center [416, 210] width 103 height 10
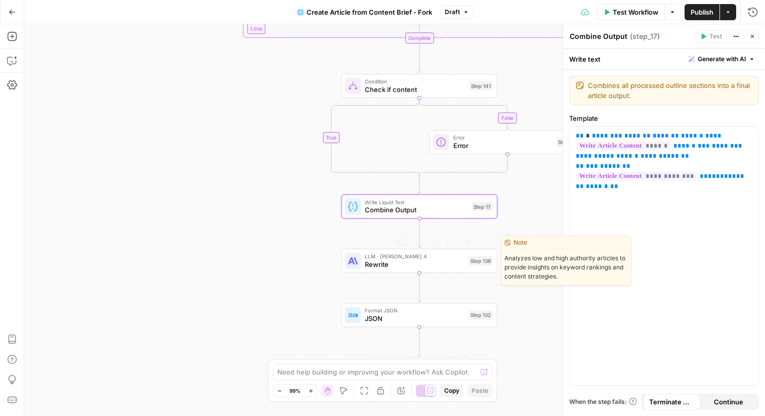
click at [367, 270] on div "LLM · [PERSON_NAME] 4 Rewrite Step 138 Copy step Delete step Edit Note Test" at bounding box center [419, 261] width 156 height 24
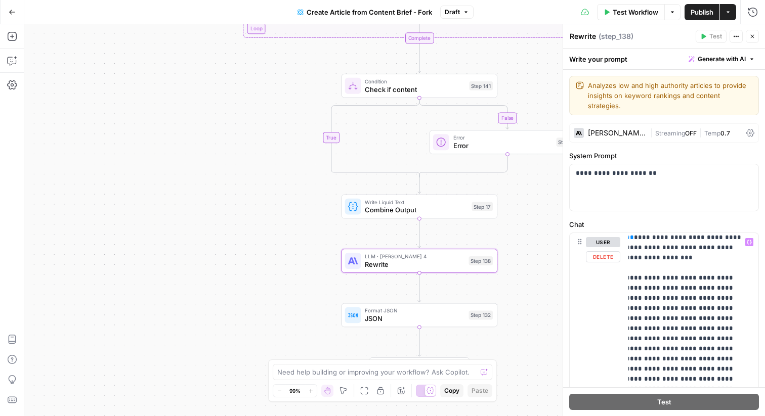
scroll to position [1409, 9]
click at [748, 35] on button "Close" at bounding box center [751, 36] width 13 height 13
